Goal: Task Accomplishment & Management: Use online tool/utility

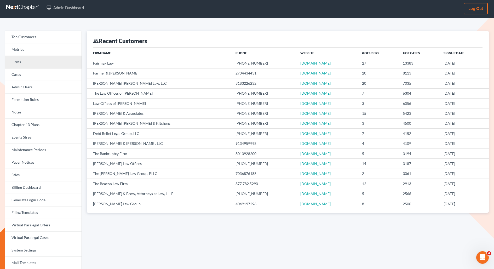
scroll to position [3, 0]
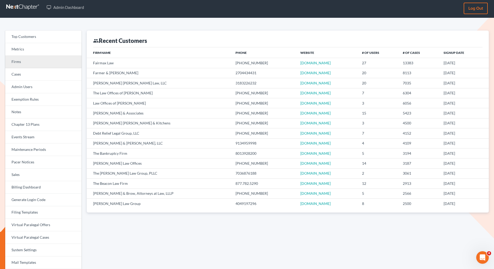
click at [31, 62] on link "Firms" at bounding box center [43, 62] width 76 height 13
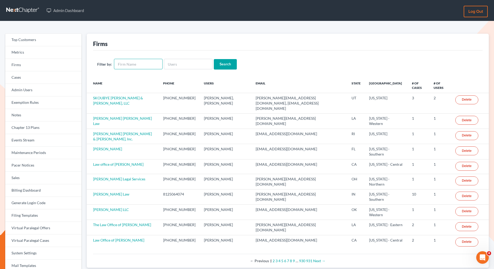
click at [126, 68] on input "text" at bounding box center [138, 64] width 49 height 10
type input "lein"
click at [221, 63] on input "Search" at bounding box center [225, 64] width 23 height 10
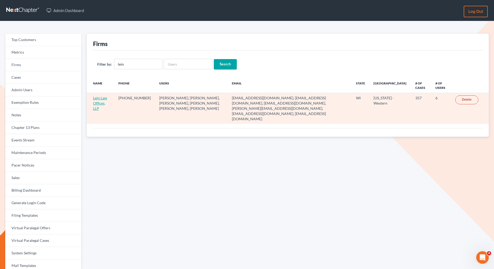
click at [102, 98] on link "Lein Law Offices, LLP" at bounding box center [100, 103] width 14 height 15
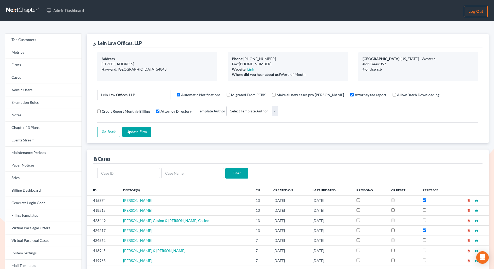
select select
click at [26, 138] on link "Events Stream" at bounding box center [43, 140] width 76 height 13
click at [25, 190] on link "Billing Dashboard" at bounding box center [43, 190] width 76 height 13
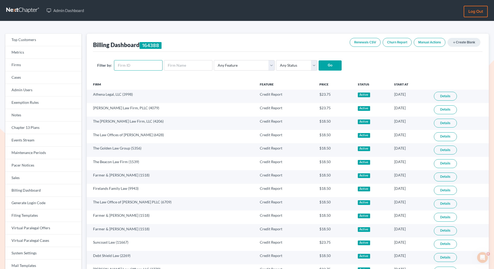
click at [124, 67] on input "text" at bounding box center [138, 65] width 49 height 10
paste input "12038"
type input "12038"
click at [318, 60] on input "Go" at bounding box center [329, 65] width 23 height 10
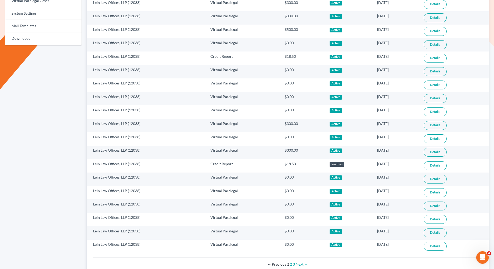
scroll to position [257, 0]
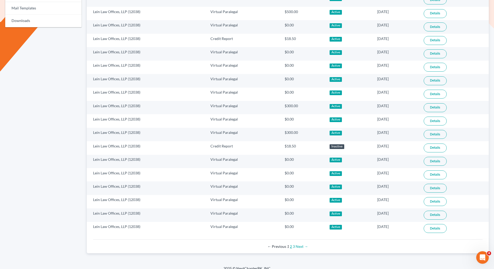
click at [291, 244] on link "2" at bounding box center [291, 246] width 2 height 4
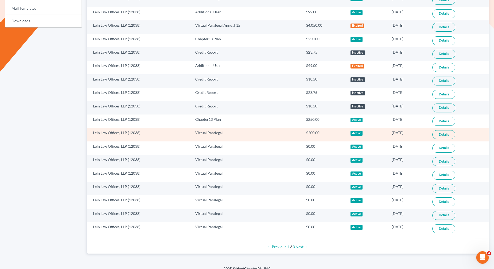
scroll to position [257, 0]
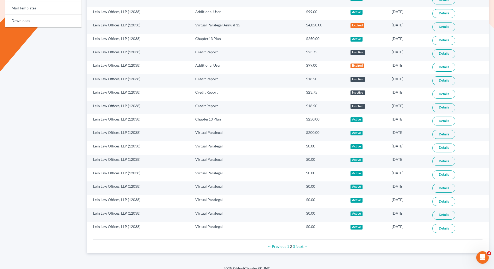
click at [293, 244] on link "3" at bounding box center [294, 246] width 2 height 4
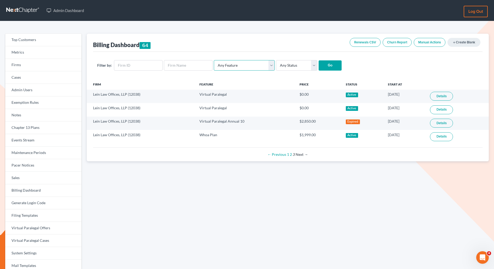
click at [235, 65] on select "Any Feature Start Plus Plan Pro Plus Plan Whoa Plan Credit Report Credit Report…" at bounding box center [244, 65] width 61 height 10
select select "virtual_paralegal"
click at [214, 60] on select "Any Feature Start Plus Plan Pro Plus Plan Whoa Plan Credit Report Credit Report…" at bounding box center [244, 65] width 61 height 10
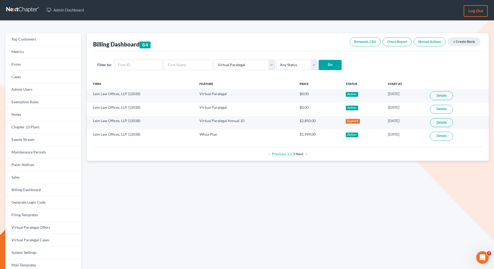
click at [329, 66] on input "Go" at bounding box center [329, 65] width 23 height 10
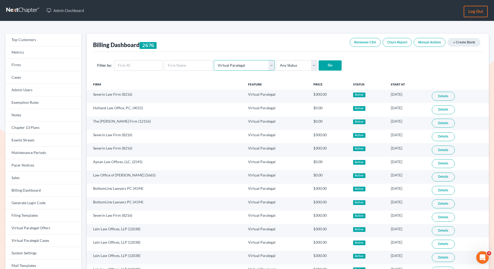
click at [242, 67] on select "Any Feature Start Plus Plan Pro Plus Plan Whoa Plan Credit Report Credit Report…" at bounding box center [244, 65] width 61 height 10
select select "virtual_paralegal_annual_15_plus"
click at [214, 60] on select "Any Feature Start Plus Plan Pro Plus Plan Whoa Plan Credit Report Credit Report…" at bounding box center [244, 65] width 61 height 10
click at [324, 68] on input "Go" at bounding box center [329, 65] width 23 height 10
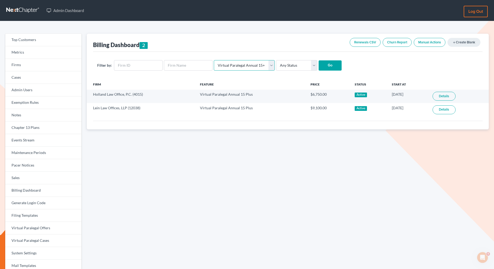
click at [242, 64] on select "Any Feature Start Plus Plan Pro Plus Plan Whoa Plan Credit Report Credit Report…" at bounding box center [244, 65] width 61 height 10
select select "virtual_paralegal_annual_15"
click at [214, 60] on select "Any Feature Start Plus Plan Pro Plus Plan Whoa Plan Credit Report Credit Report…" at bounding box center [244, 65] width 61 height 10
click at [326, 65] on input "Go" at bounding box center [329, 65] width 23 height 10
click at [254, 66] on select "Any Feature Start Plus Plan Pro Plus Plan Whoa Plan Credit Report Credit Report…" at bounding box center [244, 65] width 61 height 10
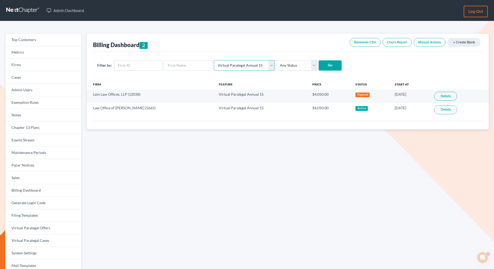
select select "virtual_paralegal_annual_10"
click at [214, 60] on select "Any Feature Start Plus Plan Pro Plus Plan Whoa Plan Credit Report Credit Report…" at bounding box center [244, 65] width 61 height 10
click at [326, 67] on input "Go" at bounding box center [329, 65] width 23 height 10
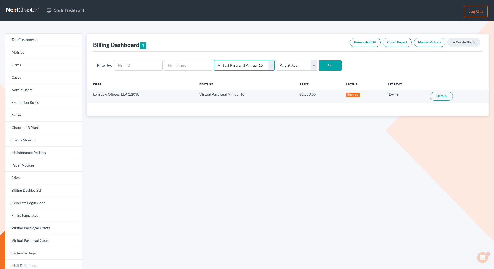
click at [257, 67] on select "Any Feature Start Plus Plan Pro Plus Plan Whoa Plan Credit Report Credit Report…" at bounding box center [244, 65] width 61 height 10
select select "virtual_paralegal_annual_5"
click at [214, 60] on select "Any Feature Start Plus Plan Pro Plus Plan Whoa Plan Credit Report Credit Report…" at bounding box center [244, 65] width 61 height 10
click at [323, 67] on input "Go" at bounding box center [329, 65] width 23 height 10
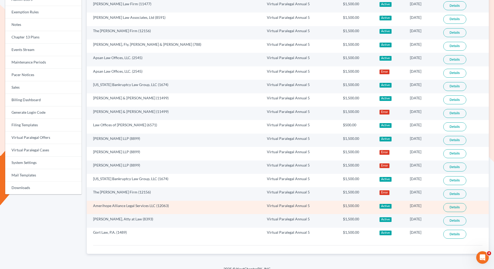
scroll to position [93, 0]
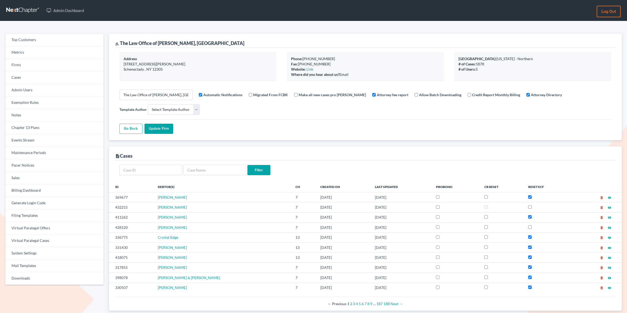
select select
